Goal: Navigation & Orientation: Find specific page/section

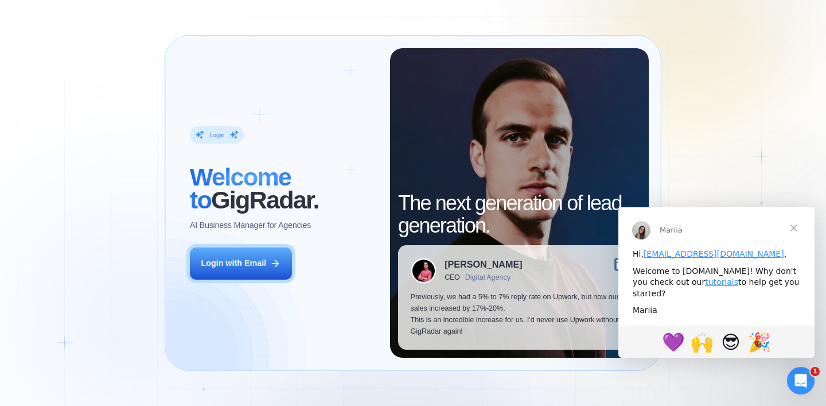
click at [797, 226] on span "Закрыть" at bounding box center [794, 227] width 41 height 41
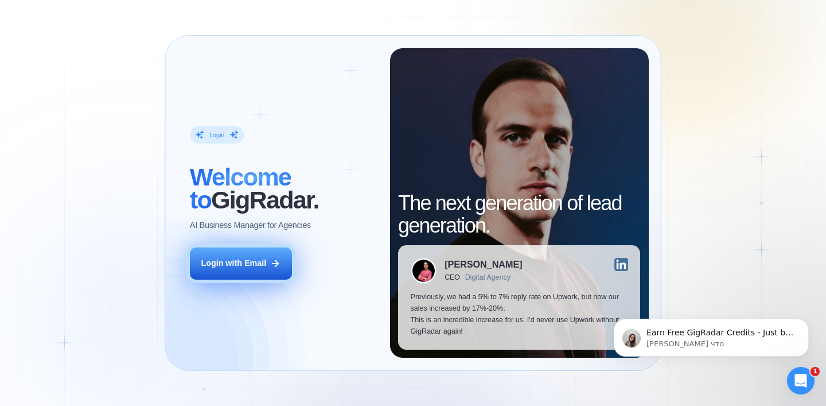
click at [248, 260] on div "Login with Email" at bounding box center [233, 263] width 65 height 11
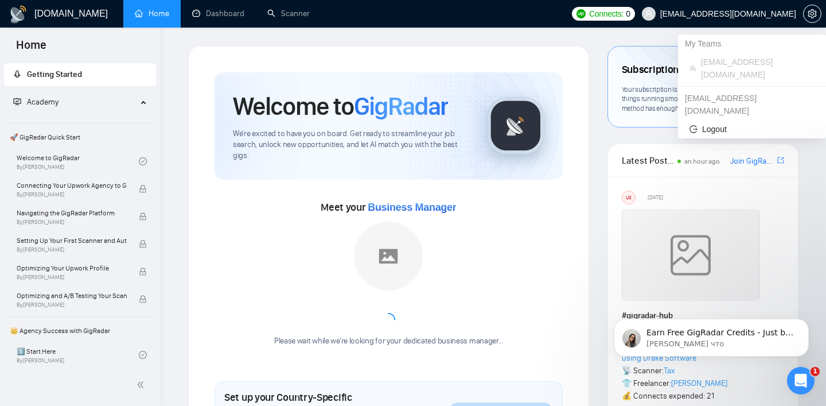
click at [725, 14] on span "[EMAIL_ADDRESS][DOMAIN_NAME]" at bounding box center [728, 14] width 136 height 0
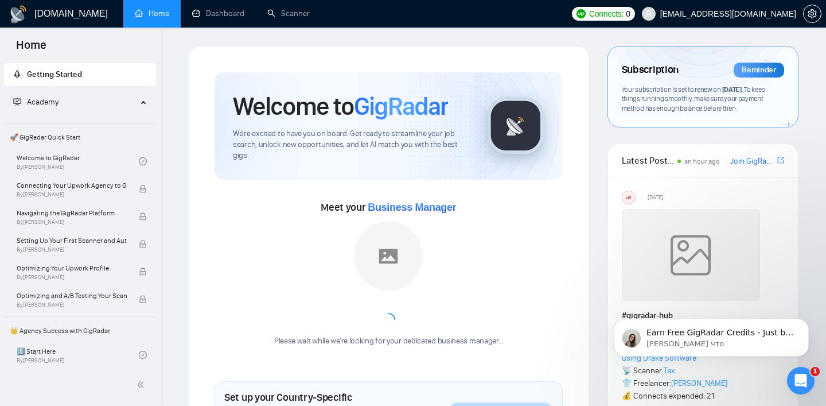
click at [61, 72] on span "Getting Started" at bounding box center [54, 74] width 55 height 10
click at [222, 11] on link "Dashboard" at bounding box center [218, 14] width 52 height 10
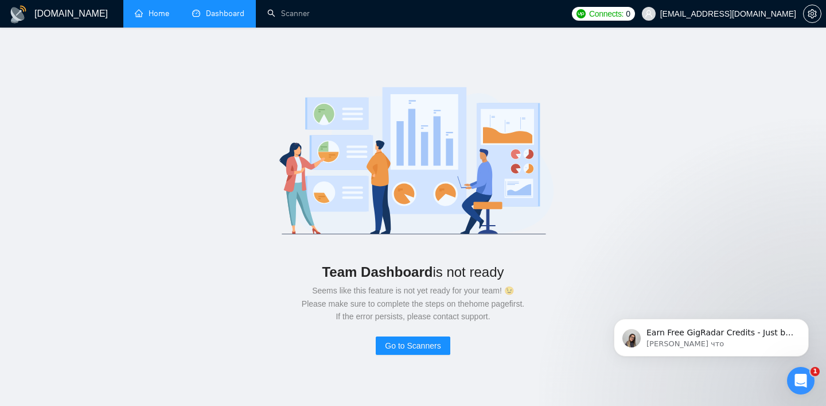
click at [169, 13] on link "Home" at bounding box center [152, 14] width 34 height 10
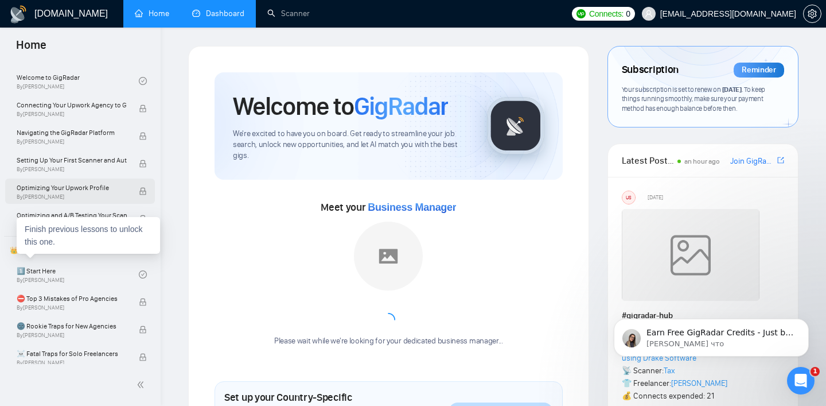
scroll to position [85, 0]
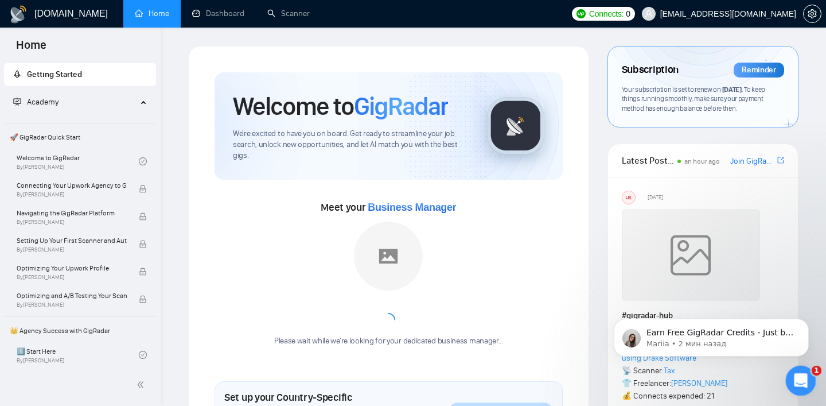
click at [793, 376] on icon "Открыть службу сообщений Intercom" at bounding box center [799, 379] width 19 height 19
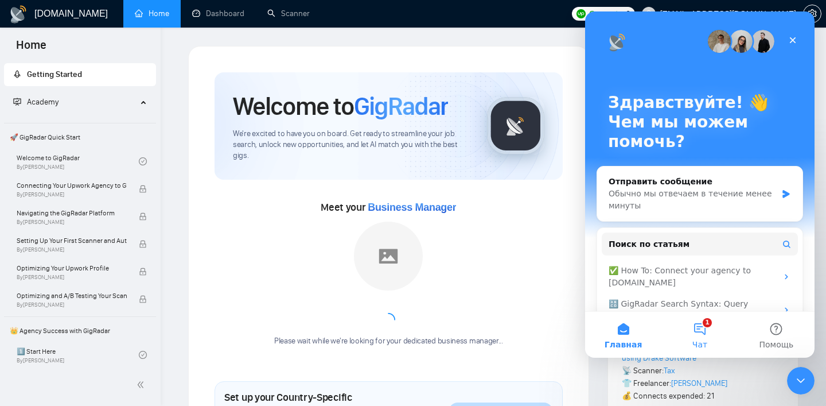
click at [709, 333] on button "1 Чат" at bounding box center [700, 335] width 76 height 46
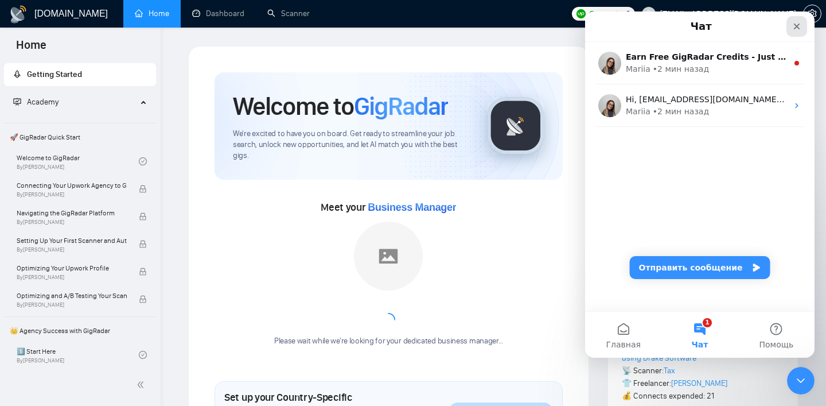
click at [796, 27] on icon "Закрыть" at bounding box center [797, 27] width 6 height 6
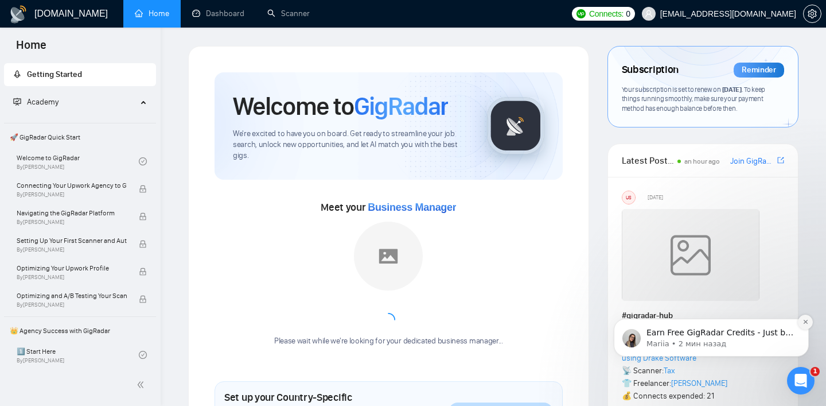
click at [805, 320] on icon "Dismiss notification" at bounding box center [806, 321] width 6 height 6
